Goal: Information Seeking & Learning: Learn about a topic

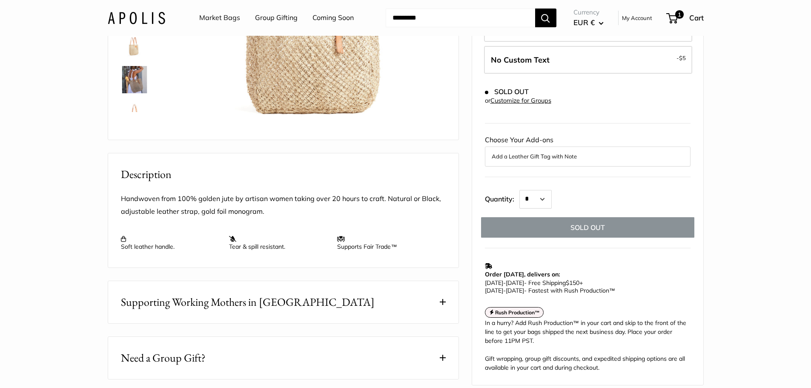
scroll to position [255, 0]
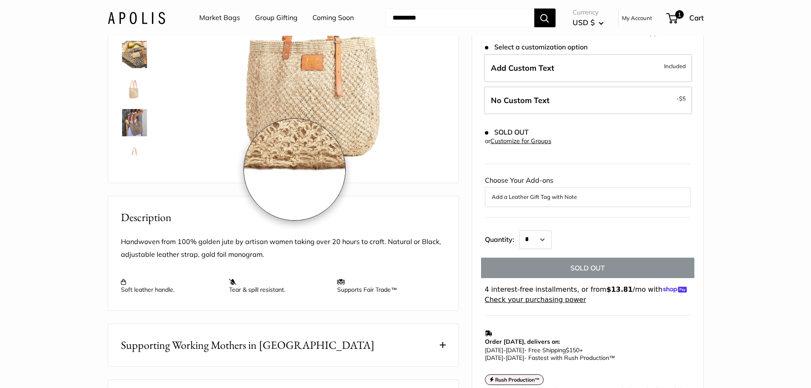
scroll to position [213, 0]
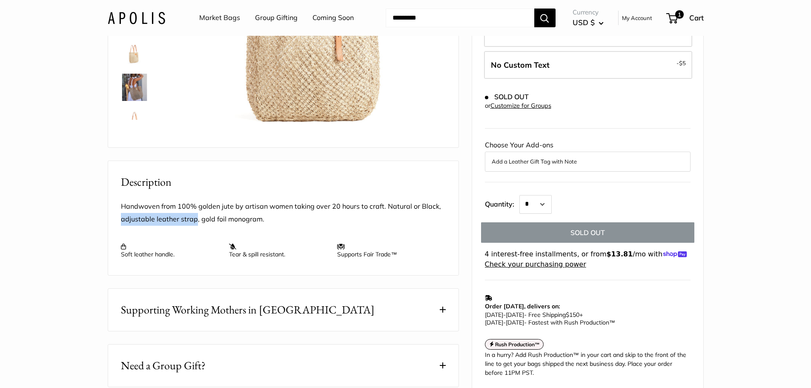
drag, startPoint x: 118, startPoint y: 241, endPoint x: 195, endPoint y: 248, distance: 77.4
click at [195, 248] on div "Handwoven from 100% golden jute by artisan women taking over 20 hours to craft.…" at bounding box center [283, 232] width 350 height 85
copy p "adjustable leather strap"
click at [392, 256] on div "Handwoven from 100% golden jute by artisan women taking over 20 hours to craft.…" at bounding box center [283, 229] width 325 height 58
drag, startPoint x: 386, startPoint y: 229, endPoint x: 196, endPoint y: 244, distance: 190.5
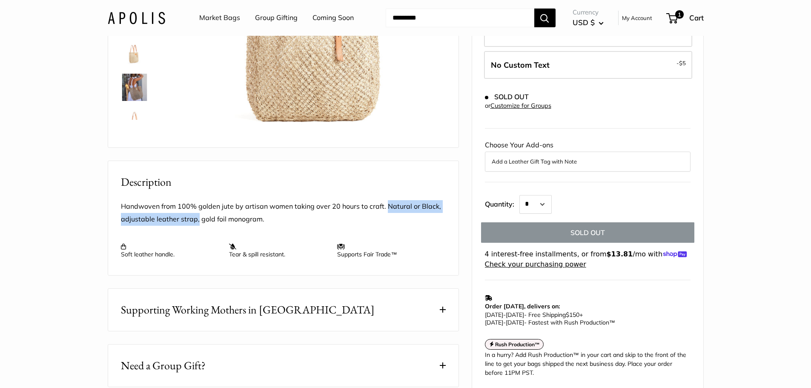
click at [196, 226] on p "Handwoven from 100% golden jute by artisan women taking over 20 hours to craft.…" at bounding box center [283, 213] width 325 height 26
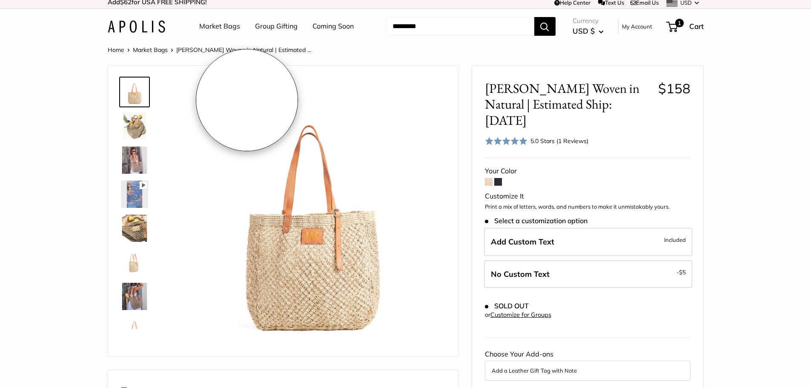
scroll to position [0, 0]
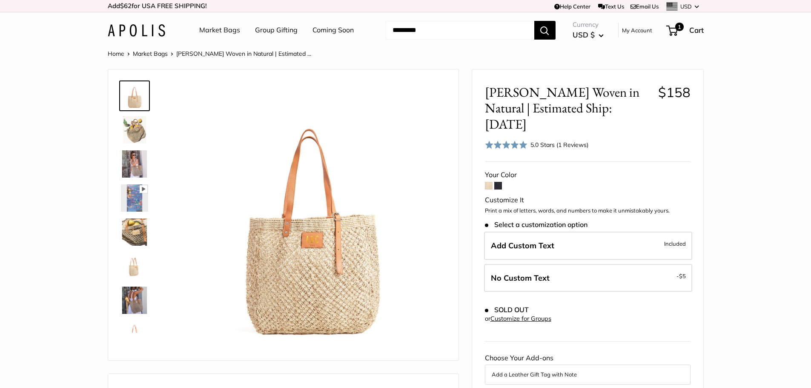
click at [128, 131] on img at bounding box center [134, 129] width 27 height 27
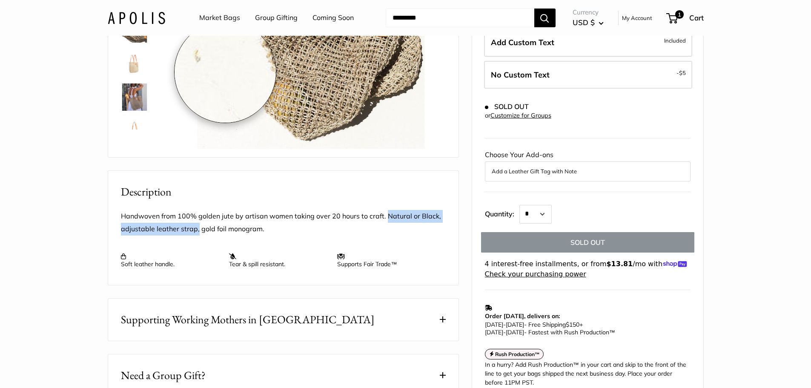
scroll to position [213, 0]
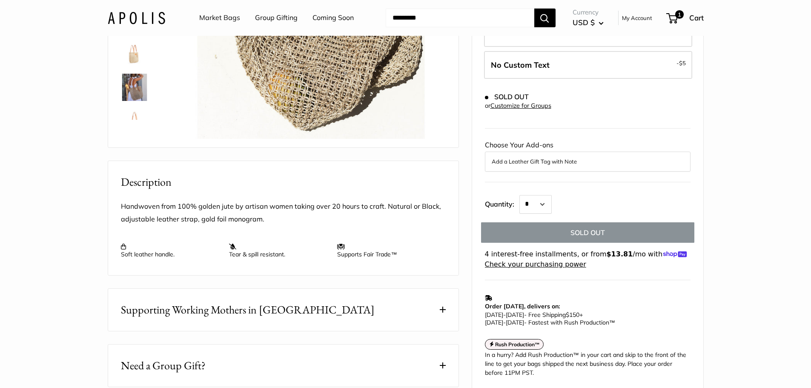
click at [119, 252] on div "Handwoven from 100% golden jute by artisan women taking over 20 hours to craft.…" at bounding box center [283, 232] width 350 height 85
drag, startPoint x: 120, startPoint y: 247, endPoint x: 195, endPoint y: 250, distance: 75.0
click at [195, 250] on div "Handwoven from 100% golden jute by artisan women taking over 20 hours to craft.…" at bounding box center [283, 232] width 350 height 85
copy p "adjustable leather strap"
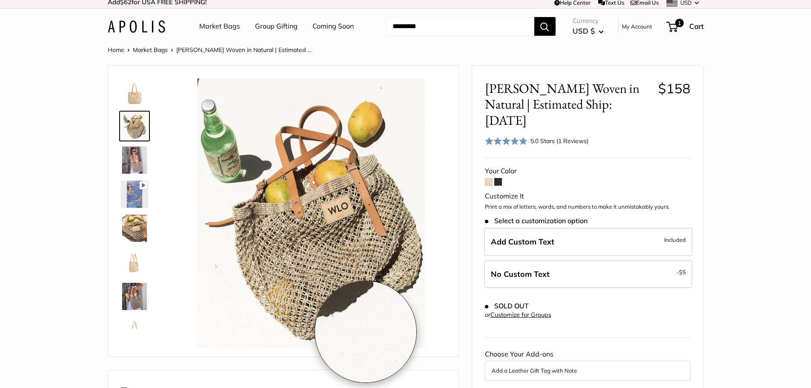
scroll to position [0, 0]
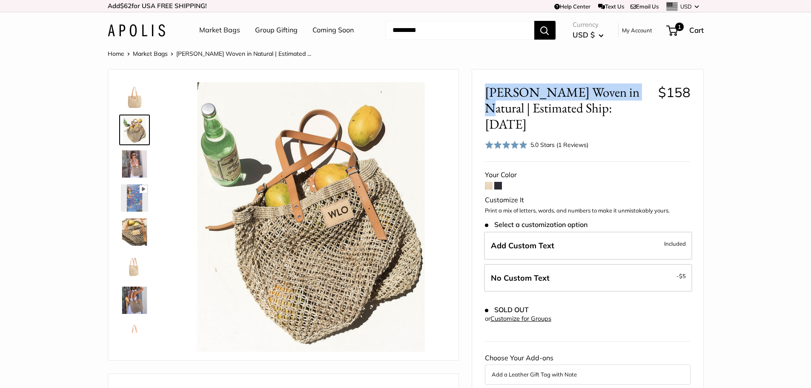
drag, startPoint x: 483, startPoint y: 88, endPoint x: 623, endPoint y: 91, distance: 139.7
click at [623, 91] on div "[PERSON_NAME] Woven in Natural | Estimated Ship: [DATE] $158 Rated 5.0 out of 5…" at bounding box center [587, 349] width 231 height 560
copy span "[PERSON_NAME] Woven in Natural"
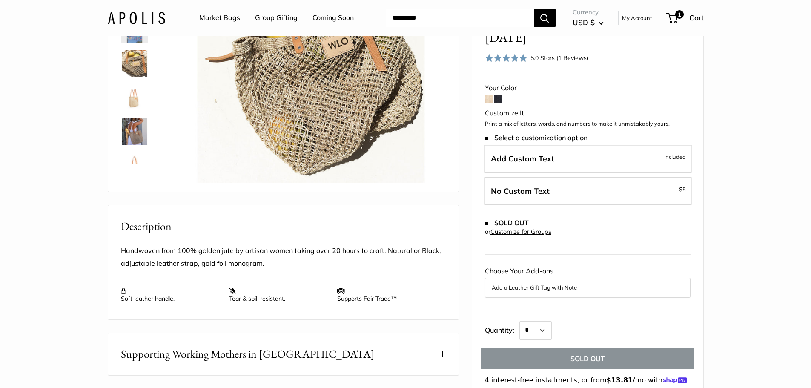
scroll to position [170, 0]
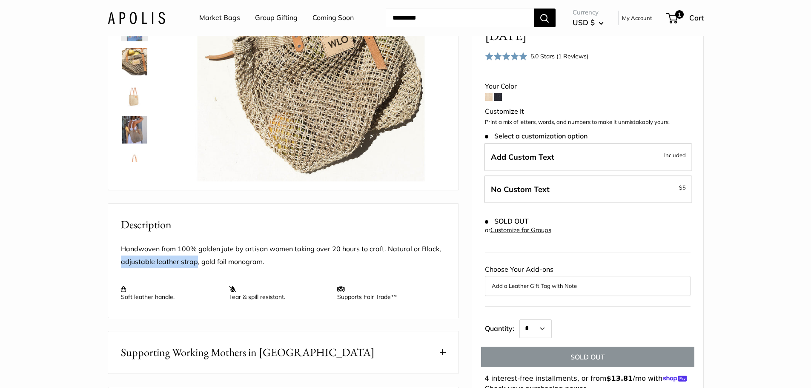
drag, startPoint x: 120, startPoint y: 287, endPoint x: 196, endPoint y: 289, distance: 76.2
click at [196, 289] on div "Handwoven from 100% golden jute by artisan women taking over 20 hours to craft.…" at bounding box center [283, 275] width 350 height 85
copy p "adjustable leather strap"
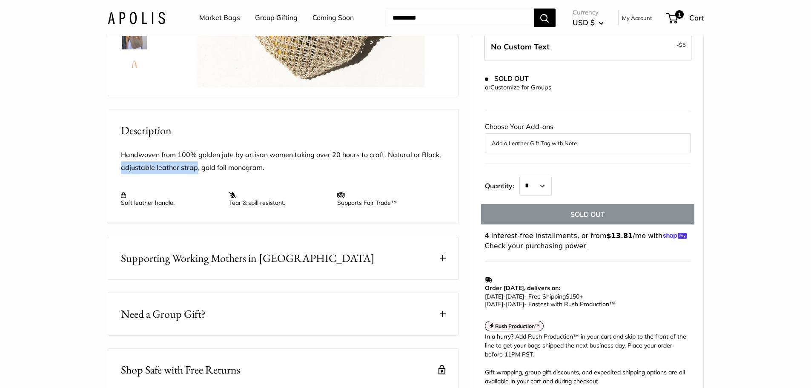
scroll to position [341, 0]
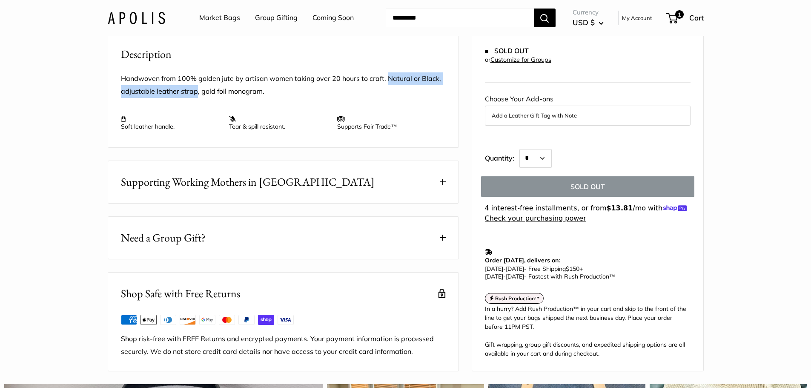
drag, startPoint x: 385, startPoint y: 107, endPoint x: 196, endPoint y: 114, distance: 189.1
click at [196, 98] on p "Handwoven from 100% golden jute by artisan women taking over 20 hours to craft.…" at bounding box center [283, 85] width 325 height 26
copy p "Natural or Black, adjustable leather strap"
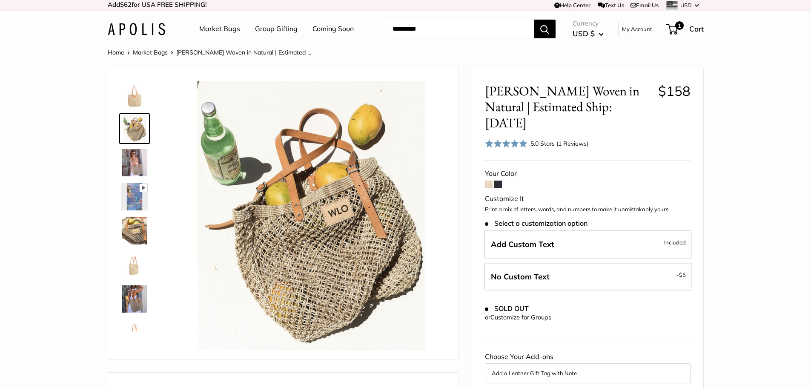
scroll to position [0, 0]
